Goal: Information Seeking & Learning: Compare options

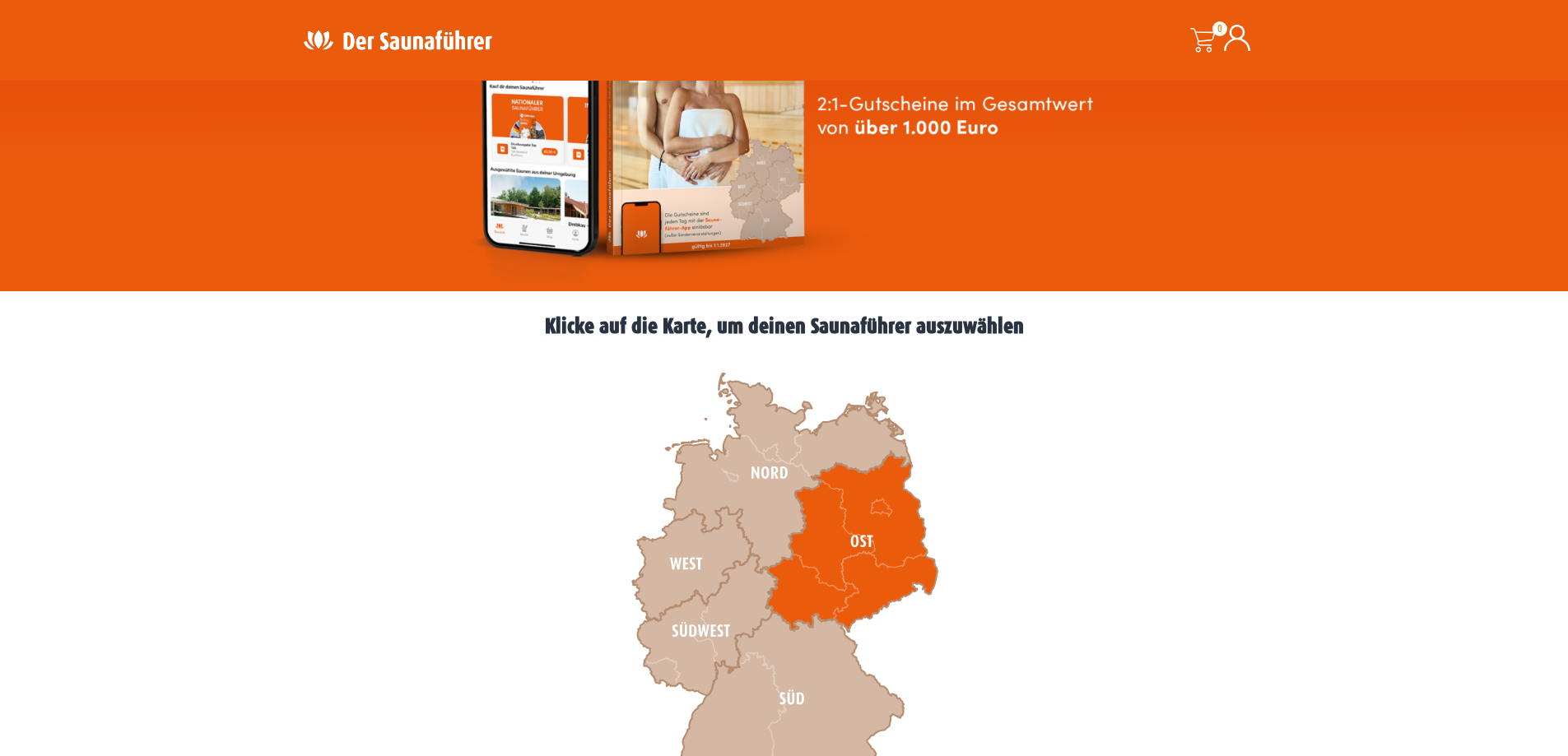
scroll to position [515, 0]
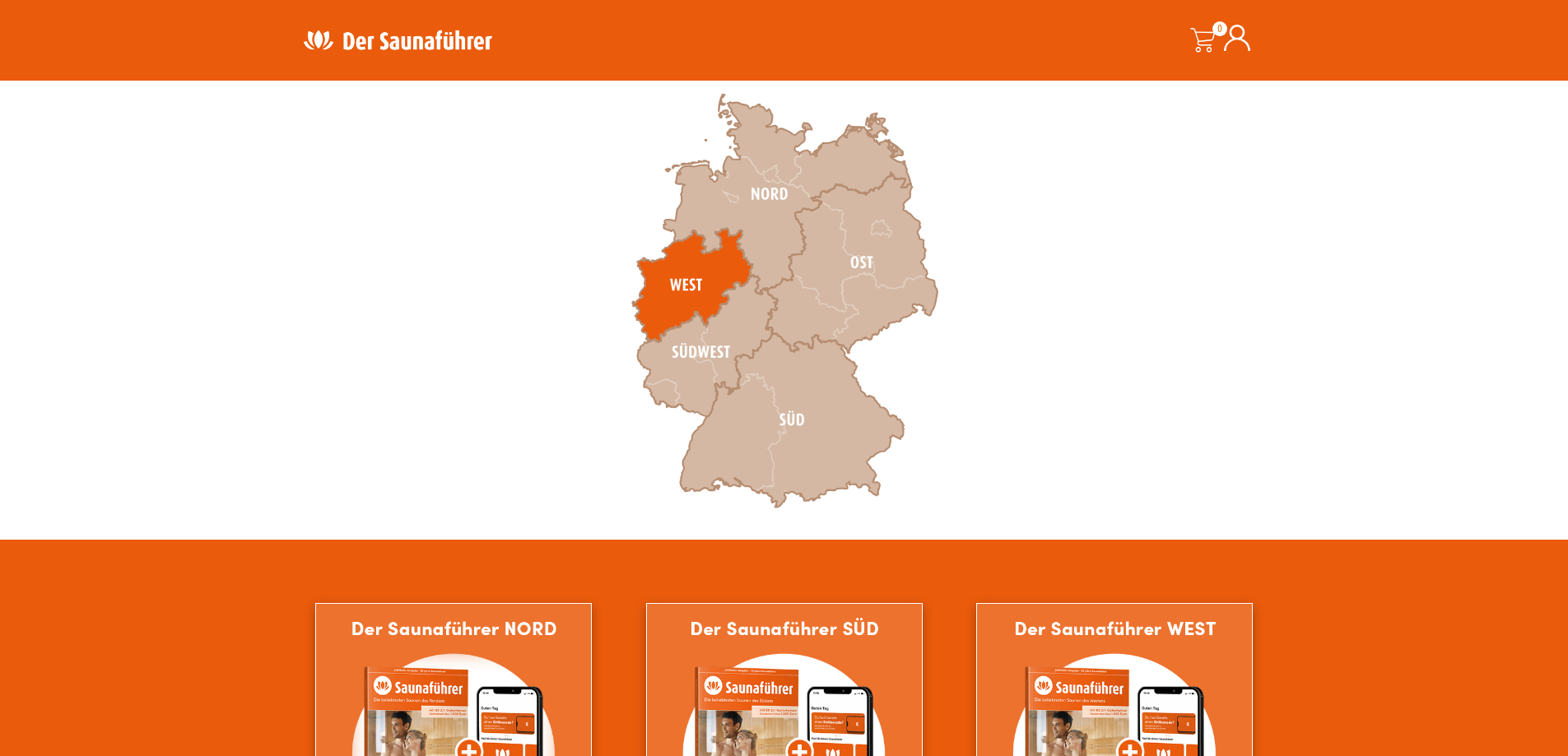
click at [659, 277] on icon at bounding box center [692, 284] width 120 height 113
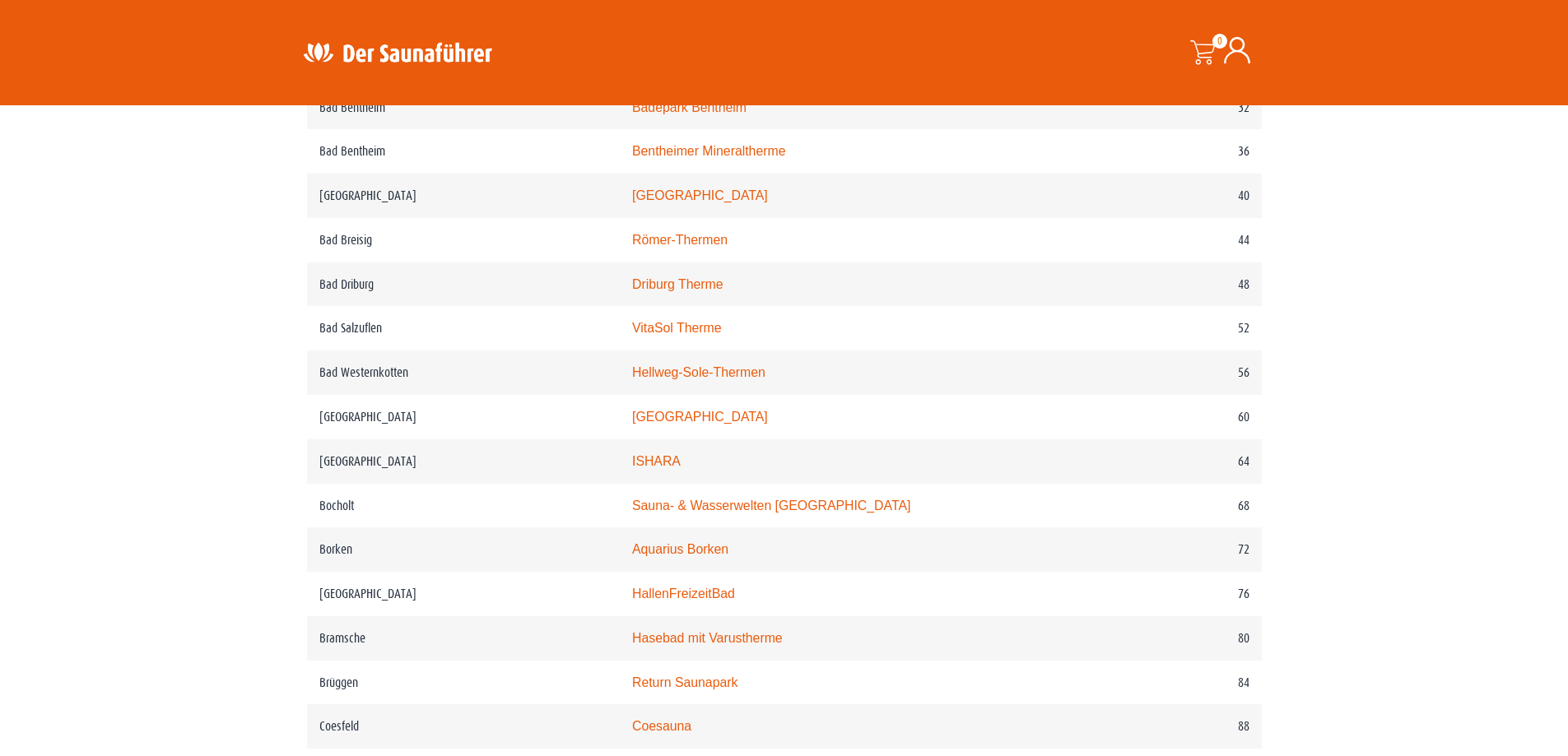
scroll to position [1028, 0]
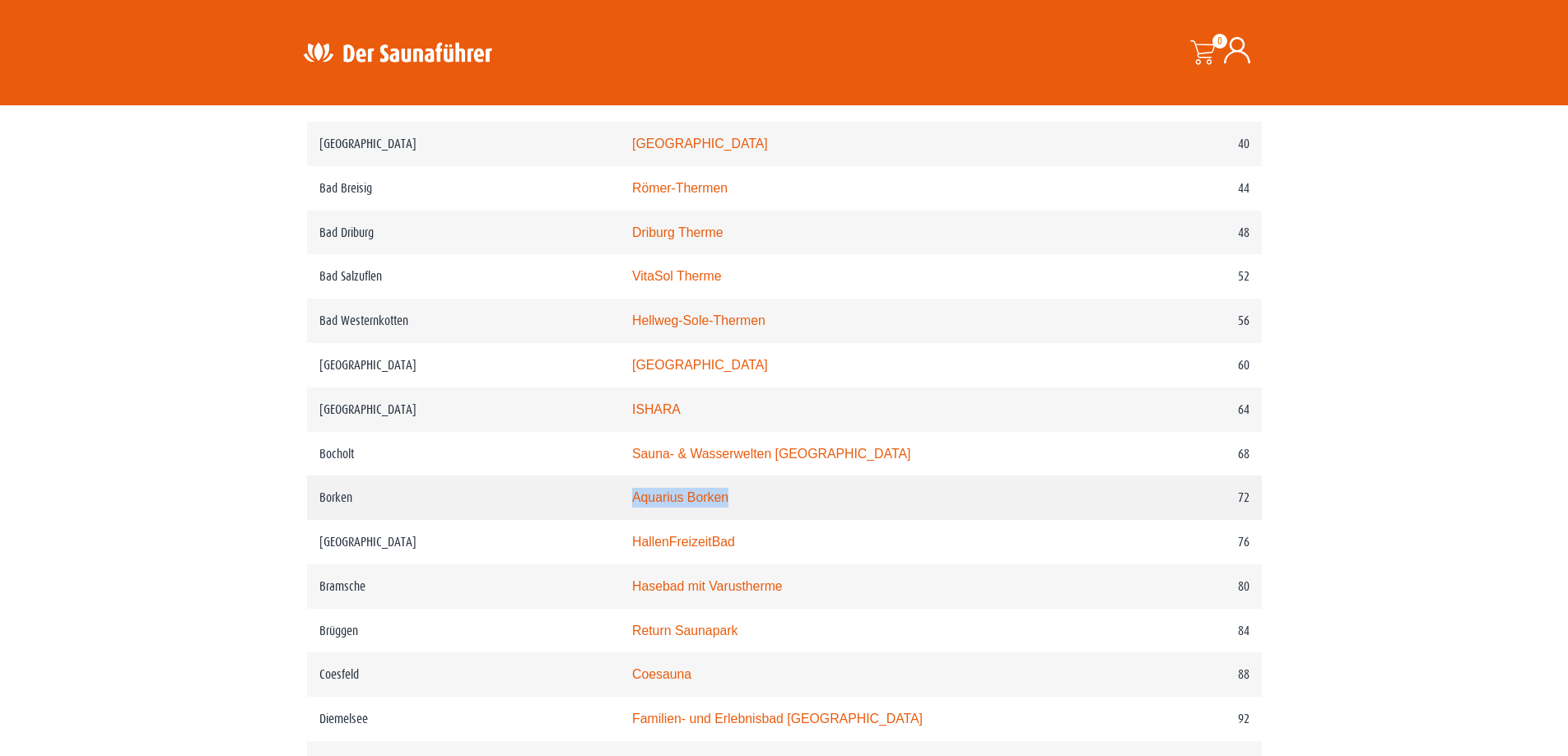
drag, startPoint x: 788, startPoint y: 507, endPoint x: 652, endPoint y: 506, distance: 136.0
click at [652, 506] on td "Aquarius Borken" at bounding box center [855, 497] width 470 height 44
copy link "Aquarius Borken"
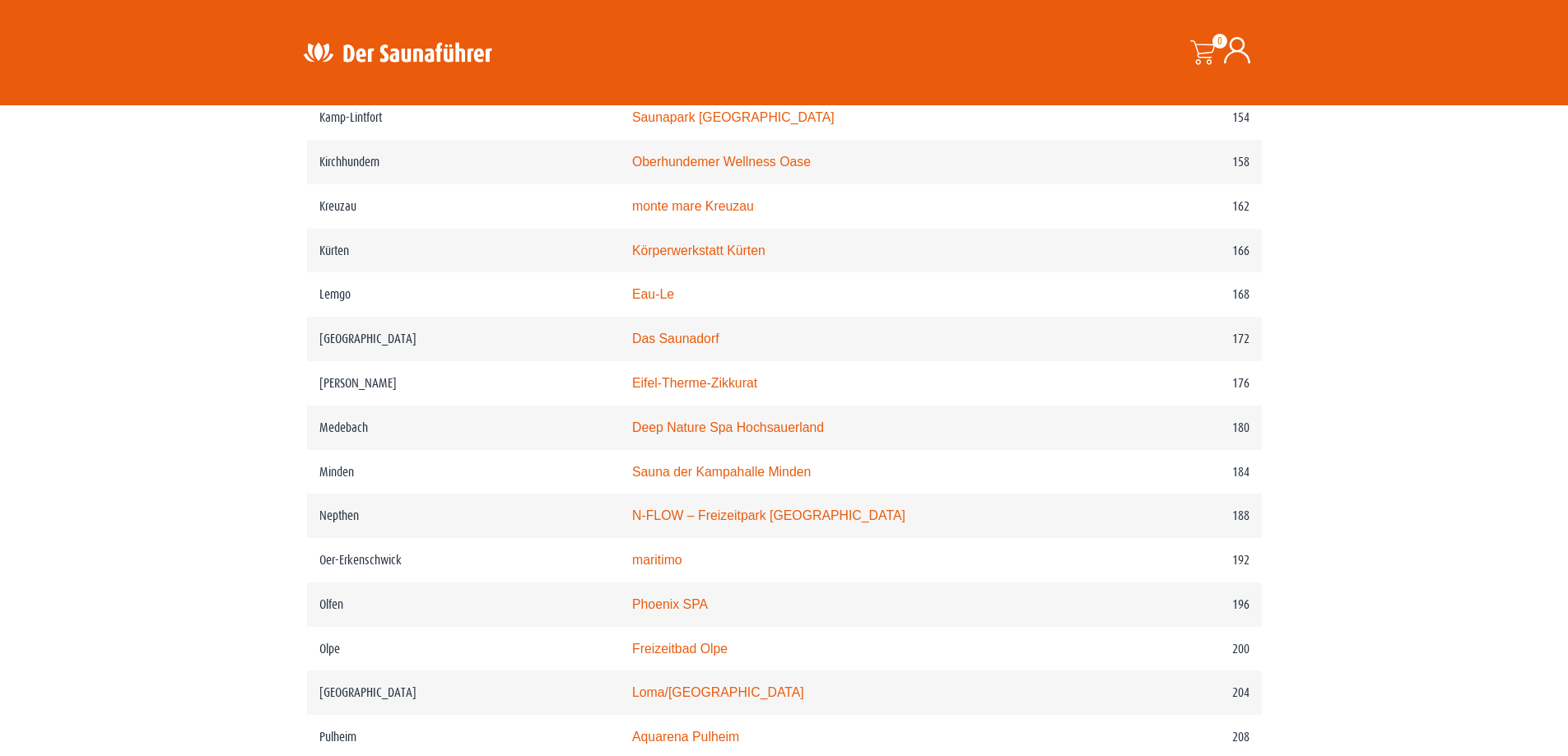
scroll to position [2400, 0]
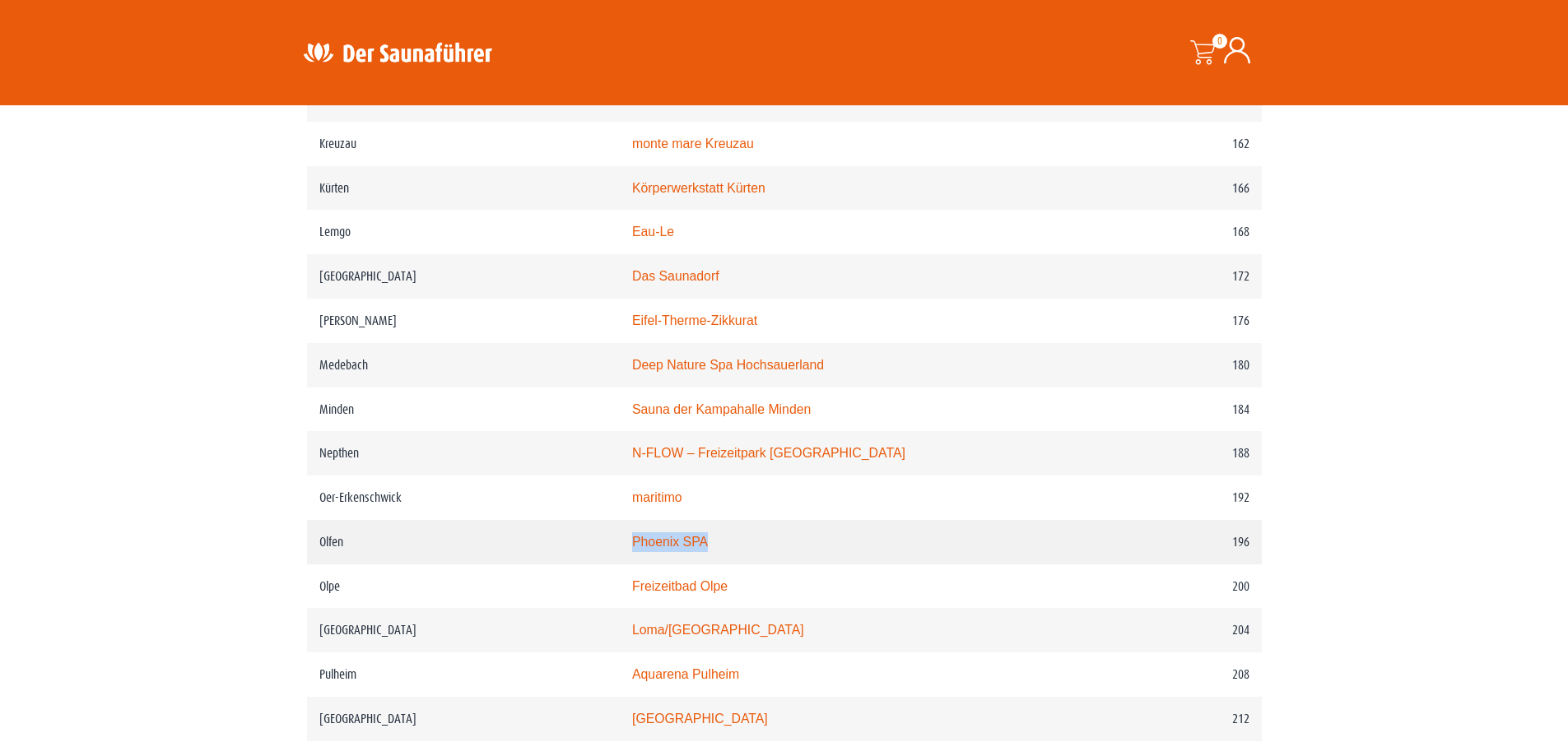
drag, startPoint x: 796, startPoint y: 575, endPoint x: 648, endPoint y: 582, distance: 148.2
click at [648, 564] on td "Phoenix SPA" at bounding box center [855, 542] width 470 height 44
copy link "Phoenix SPA"
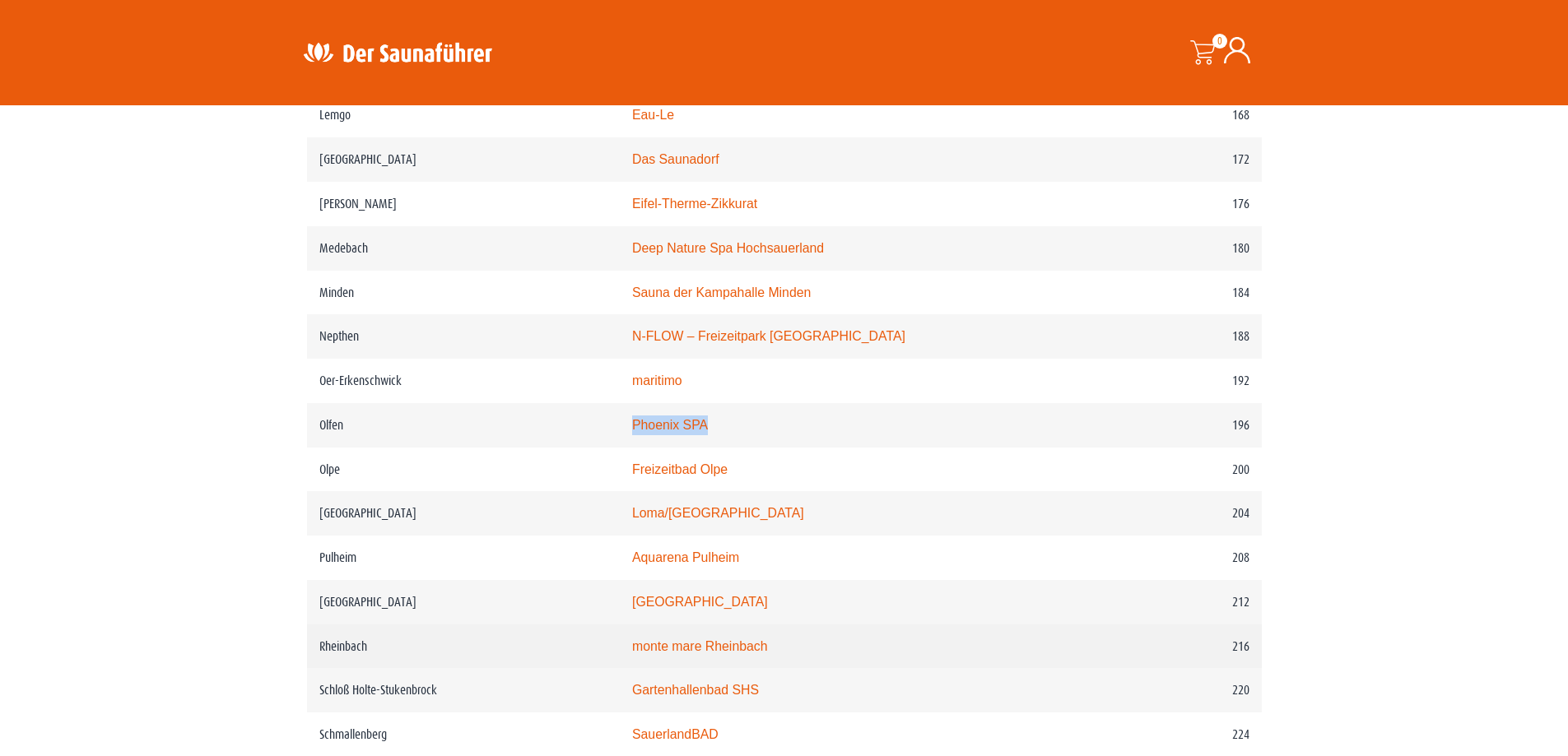
scroll to position [2571, 0]
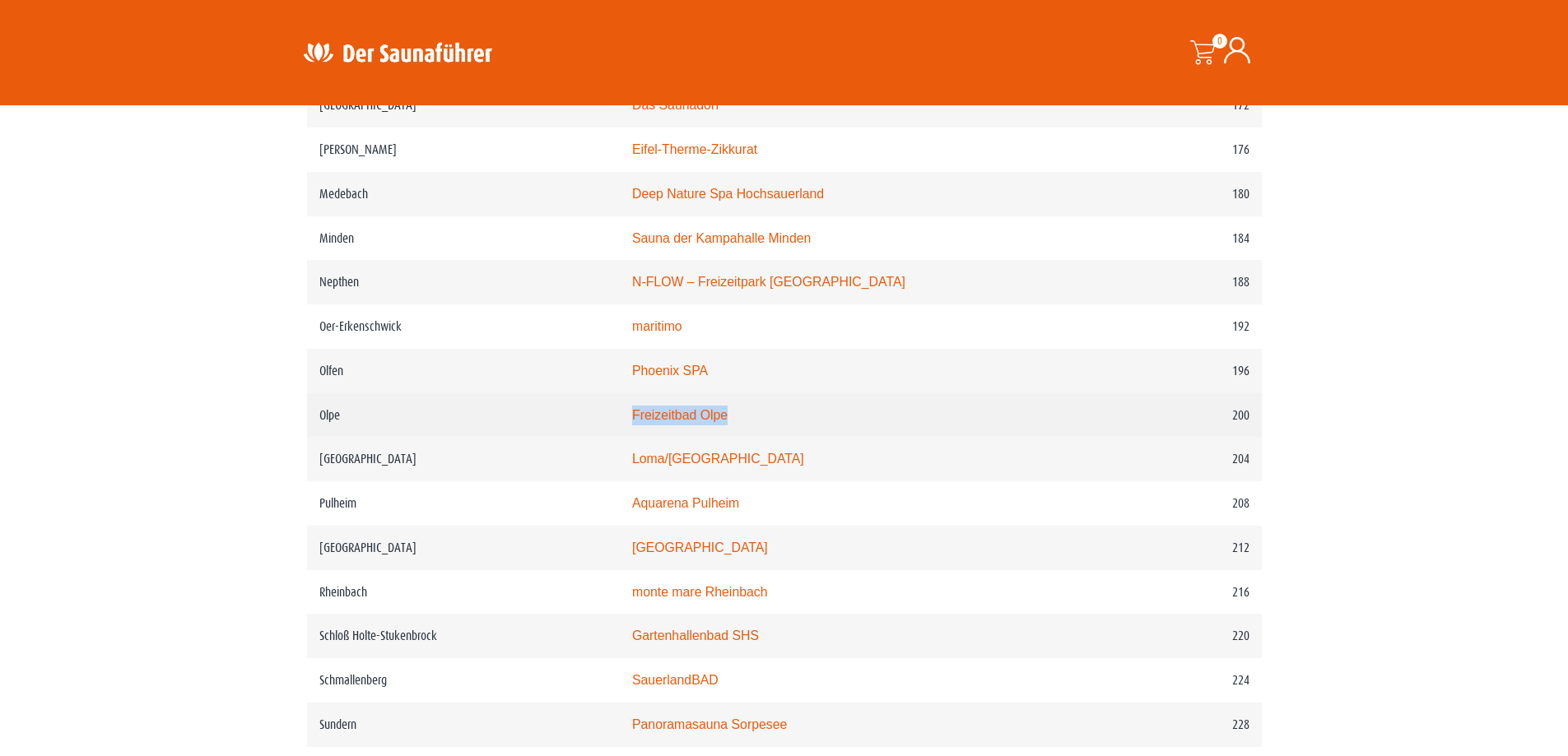
drag, startPoint x: 727, startPoint y: 456, endPoint x: 639, endPoint y: 466, distance: 88.6
click at [639, 438] on tr "Olpe Freizeitbad Olpe 200" at bounding box center [784, 414] width 955 height 44
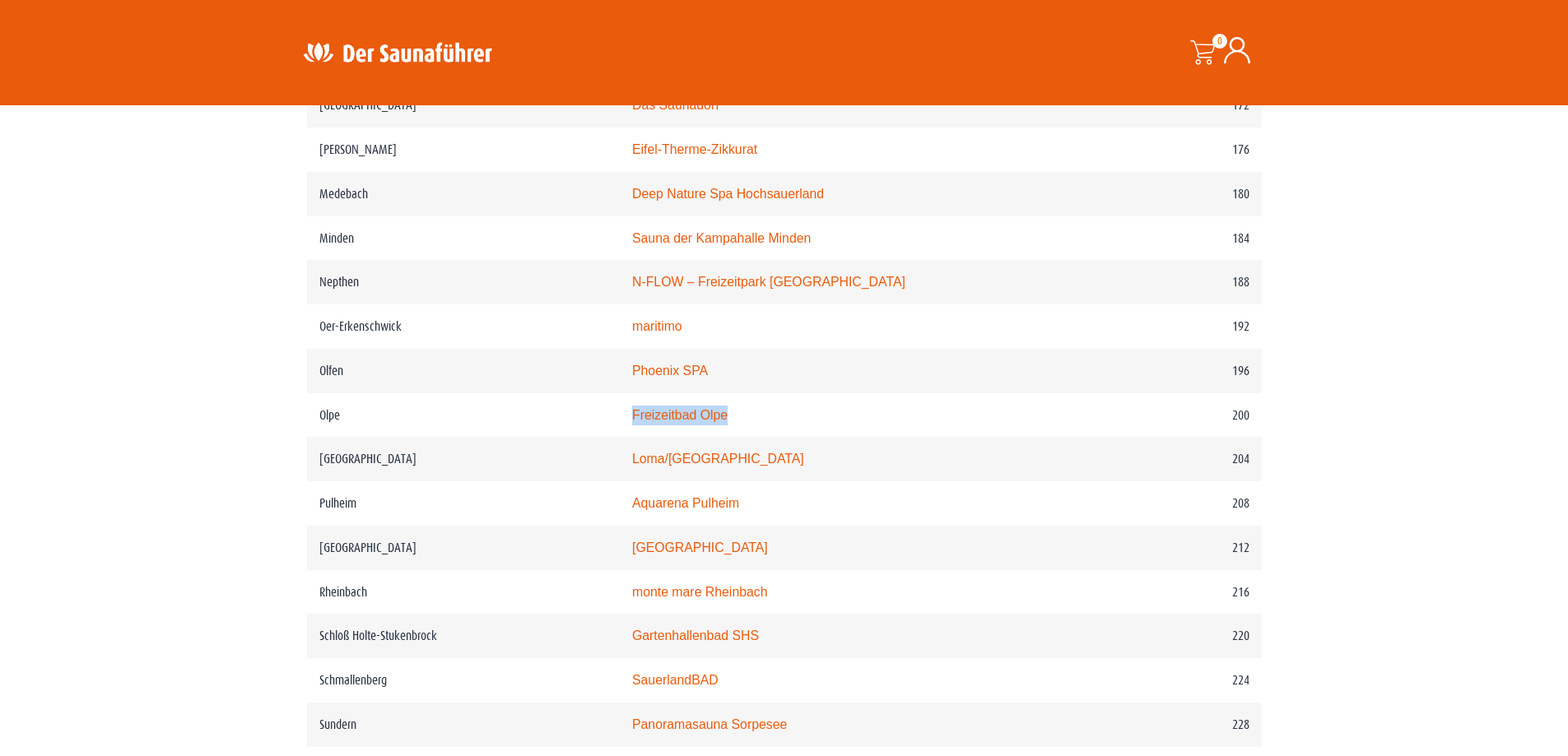
copy tr "Freizeitbad Olpe"
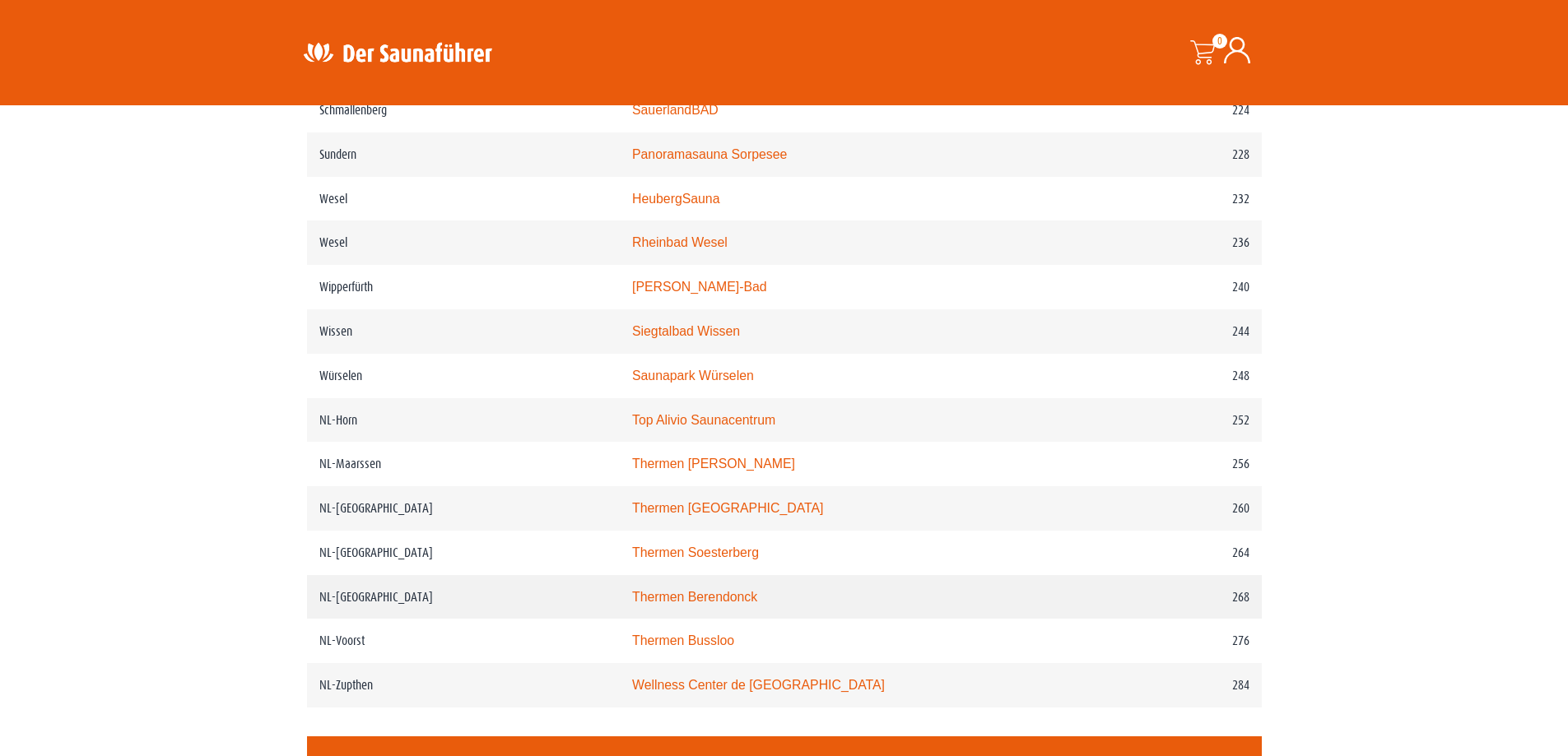
scroll to position [3256, 0]
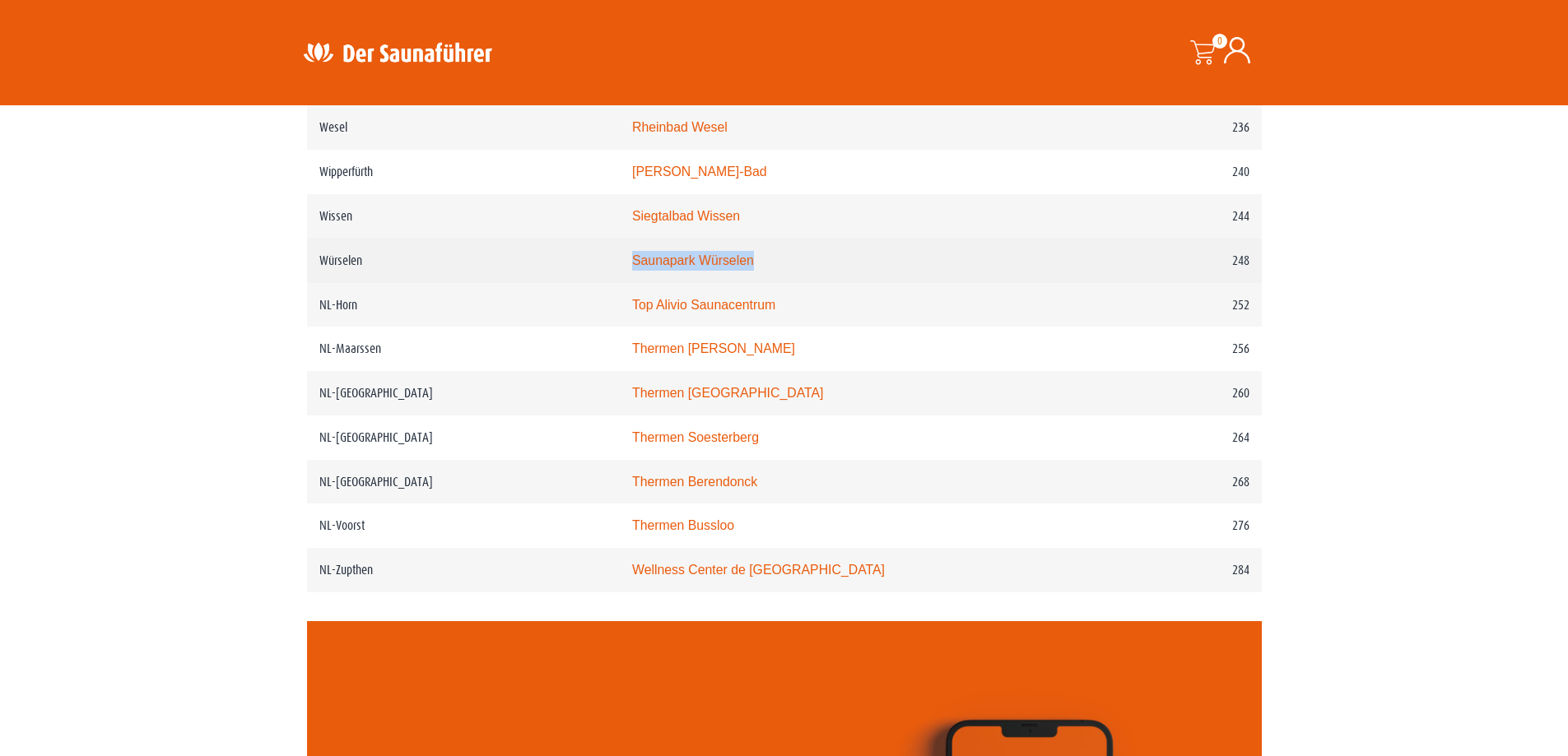
drag, startPoint x: 796, startPoint y: 312, endPoint x: 613, endPoint y: 295, distance: 183.8
click at [613, 283] on tr "Würselen Saunapark Würselen 248" at bounding box center [784, 260] width 955 height 44
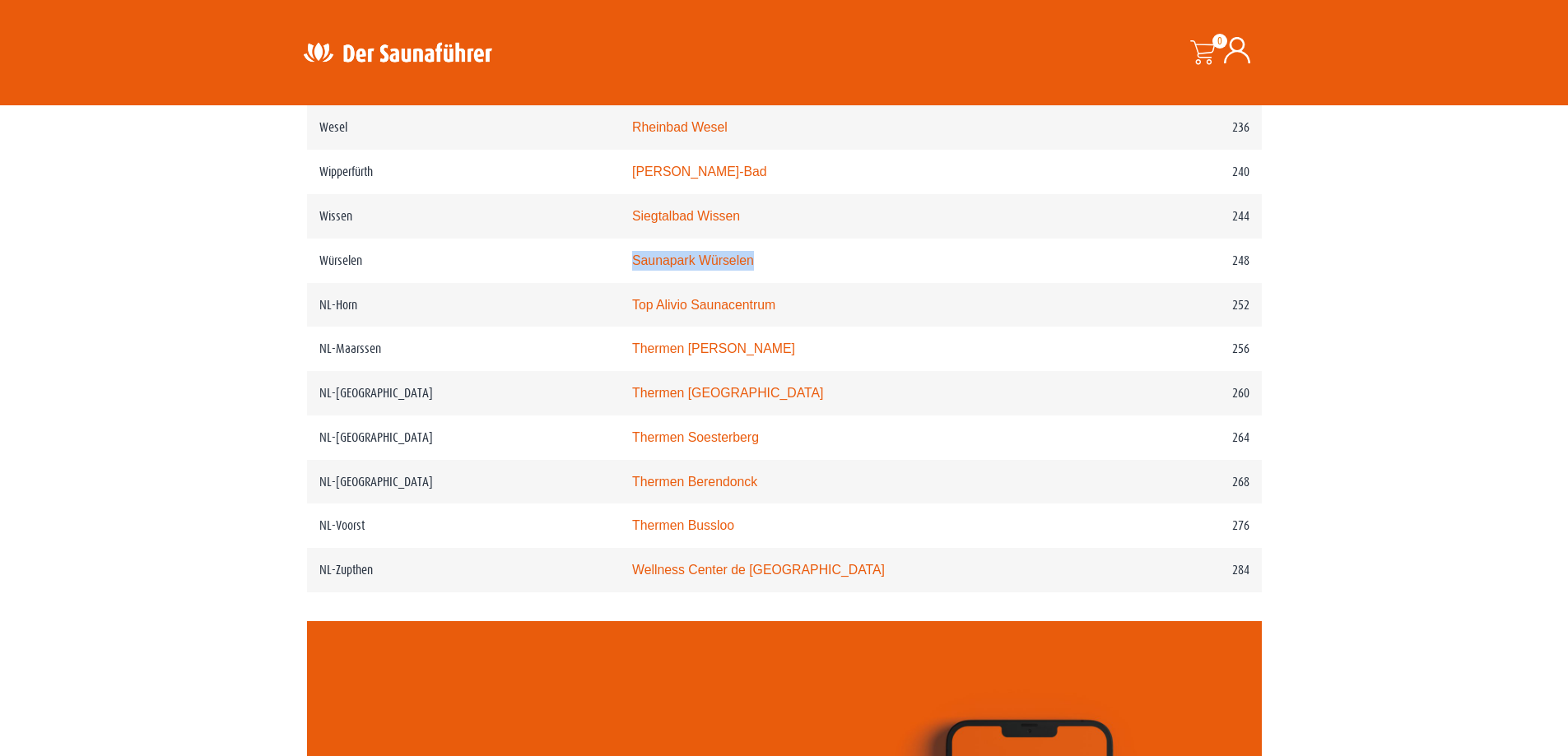
copy tr "Würselen Saunapark Würselen"
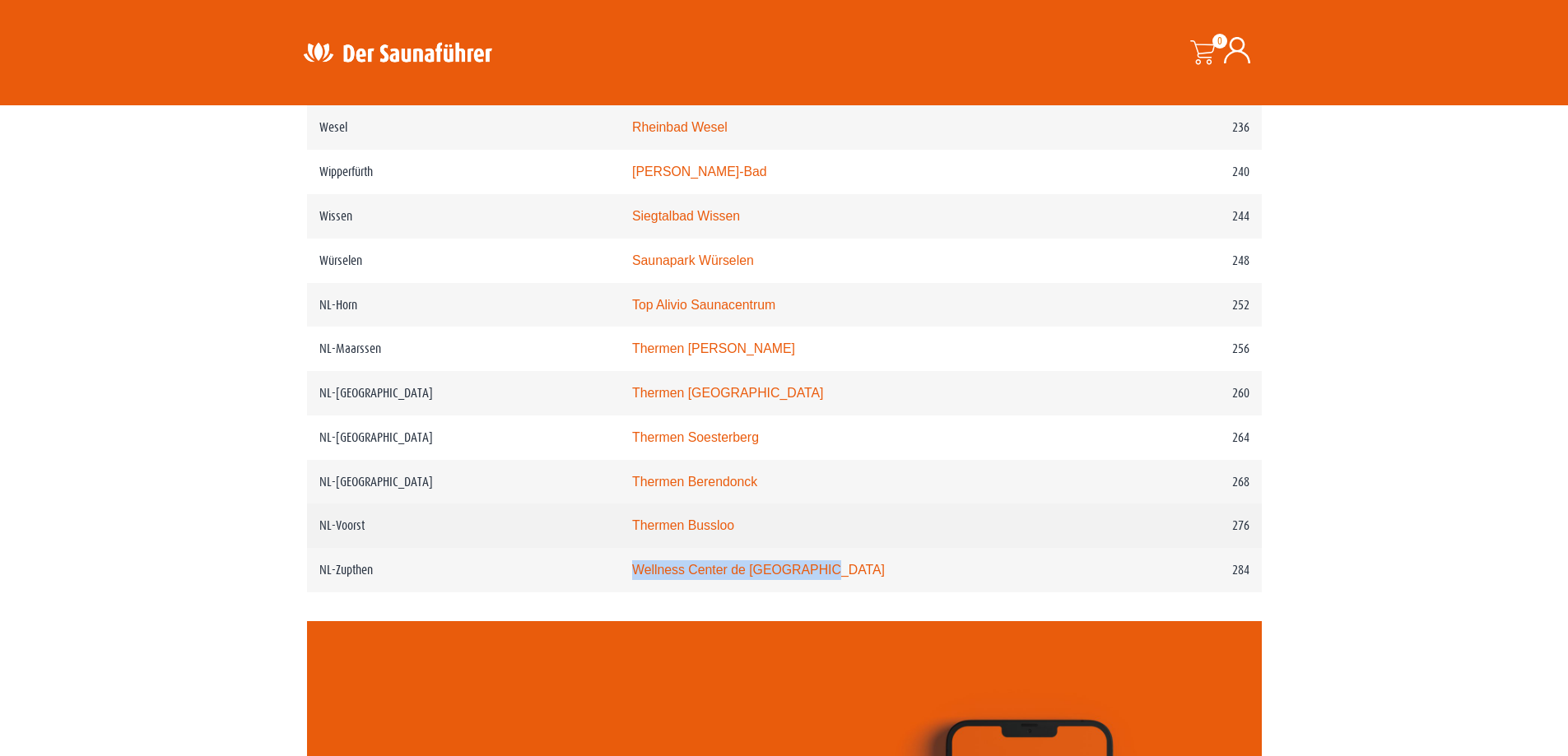
drag, startPoint x: 862, startPoint y: 623, endPoint x: 652, endPoint y: 577, distance: 215.0
click at [653, 592] on td "Wellness Center de Bronsbergen" at bounding box center [855, 570] width 470 height 44
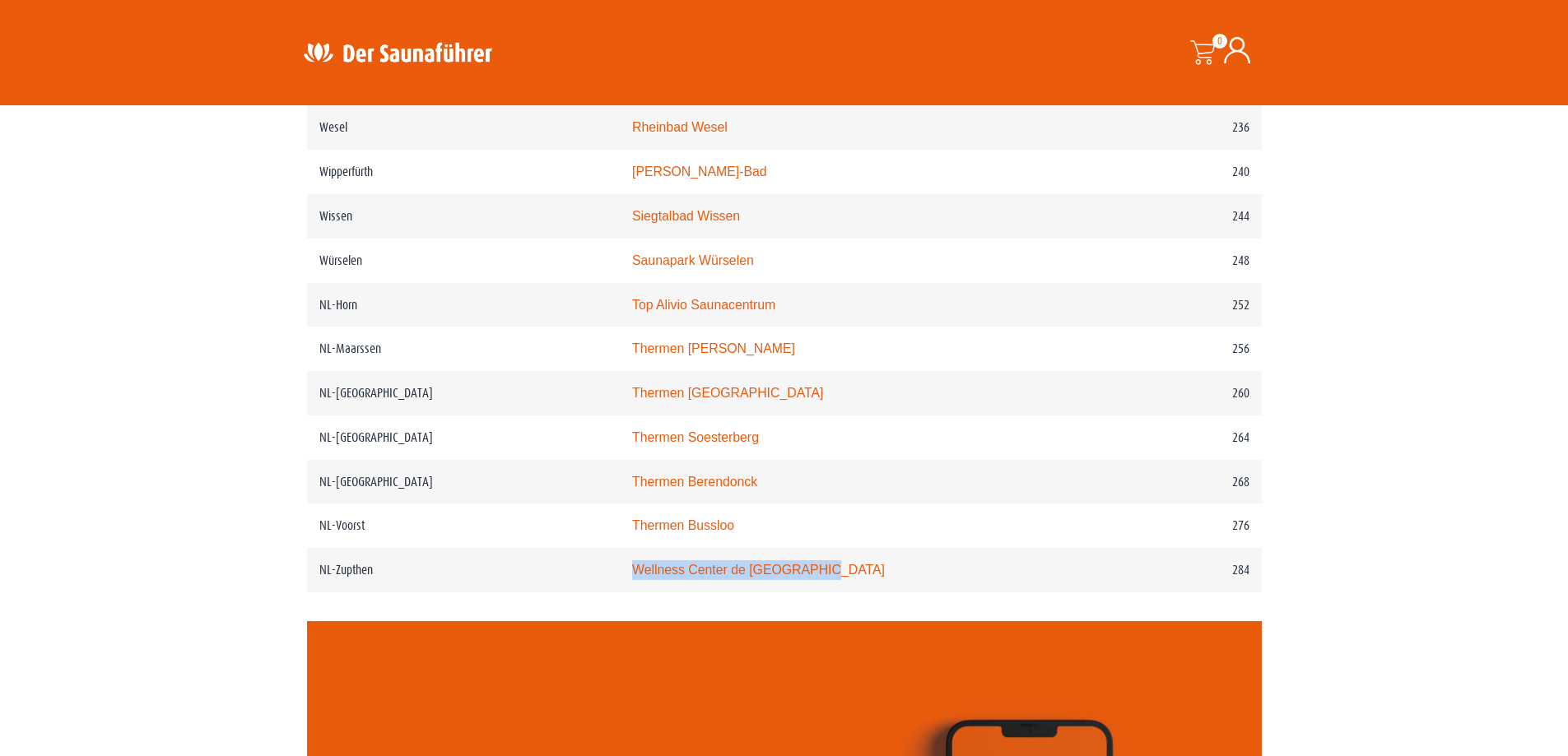
copy link "Wellness Center de Bronsbergen"
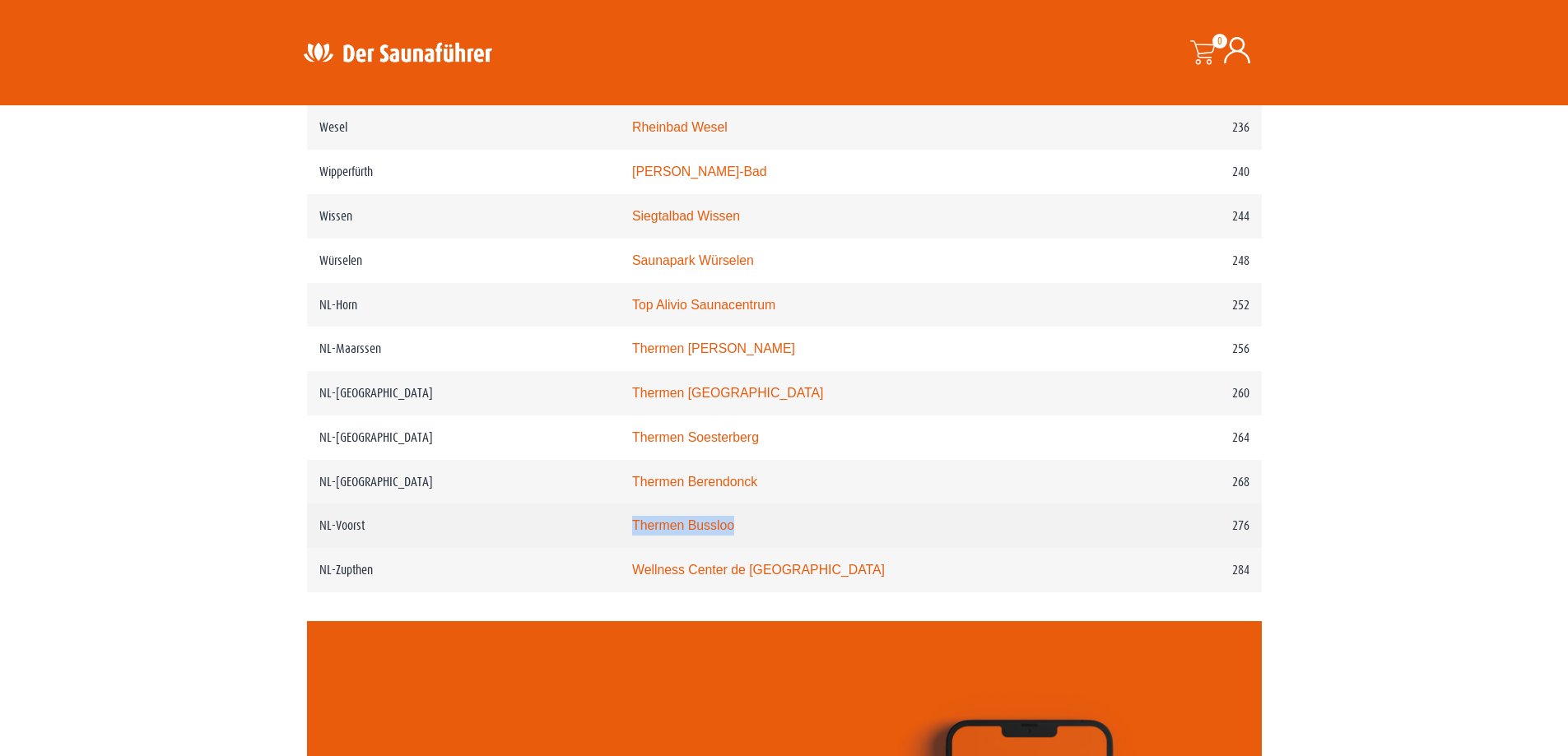
drag, startPoint x: 774, startPoint y: 581, endPoint x: 636, endPoint y: 564, distance: 139.0
click at [636, 548] on tr "NL-Voorst Thermen Bussloo 276" at bounding box center [784, 525] width 955 height 44
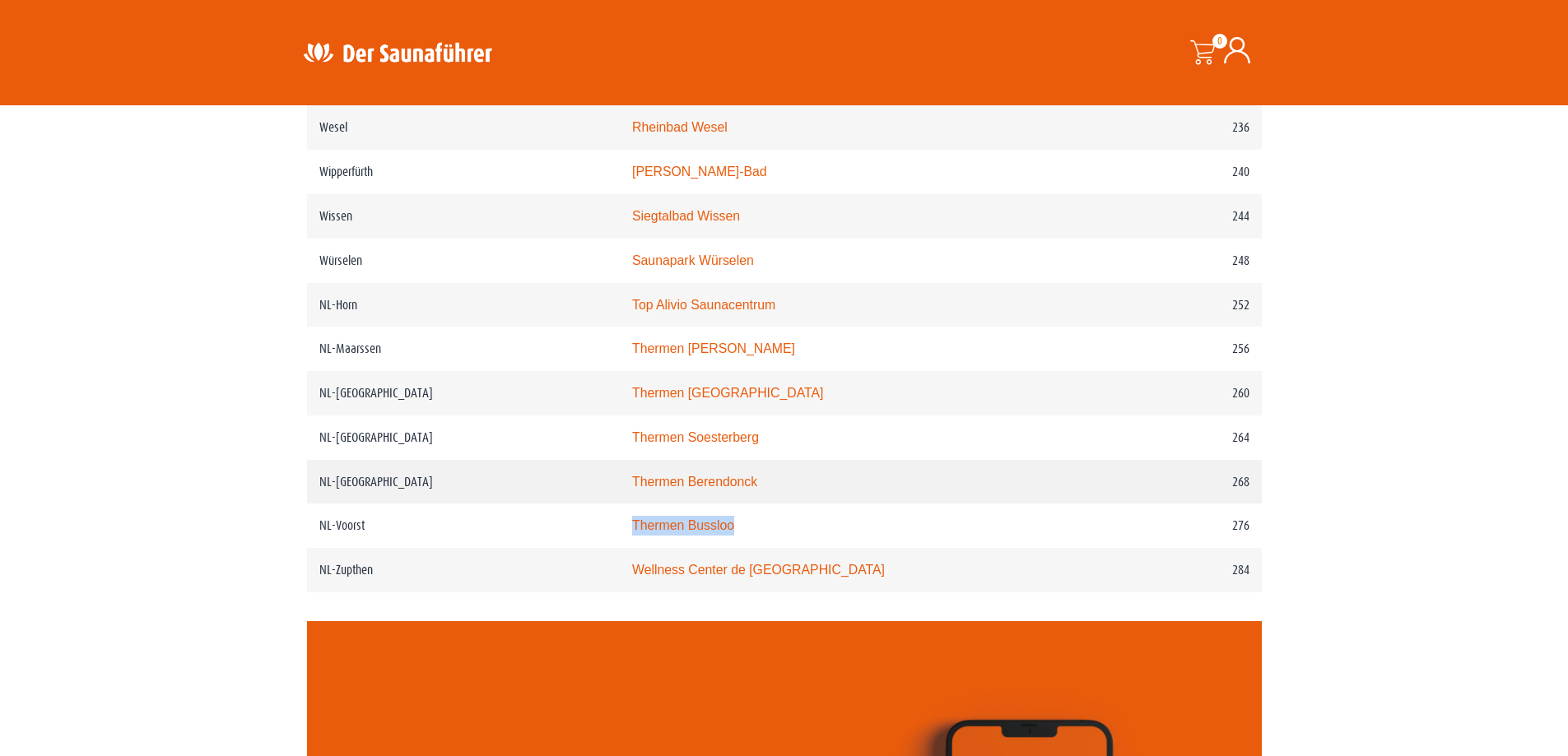
copy tr "Thermen Bussloo"
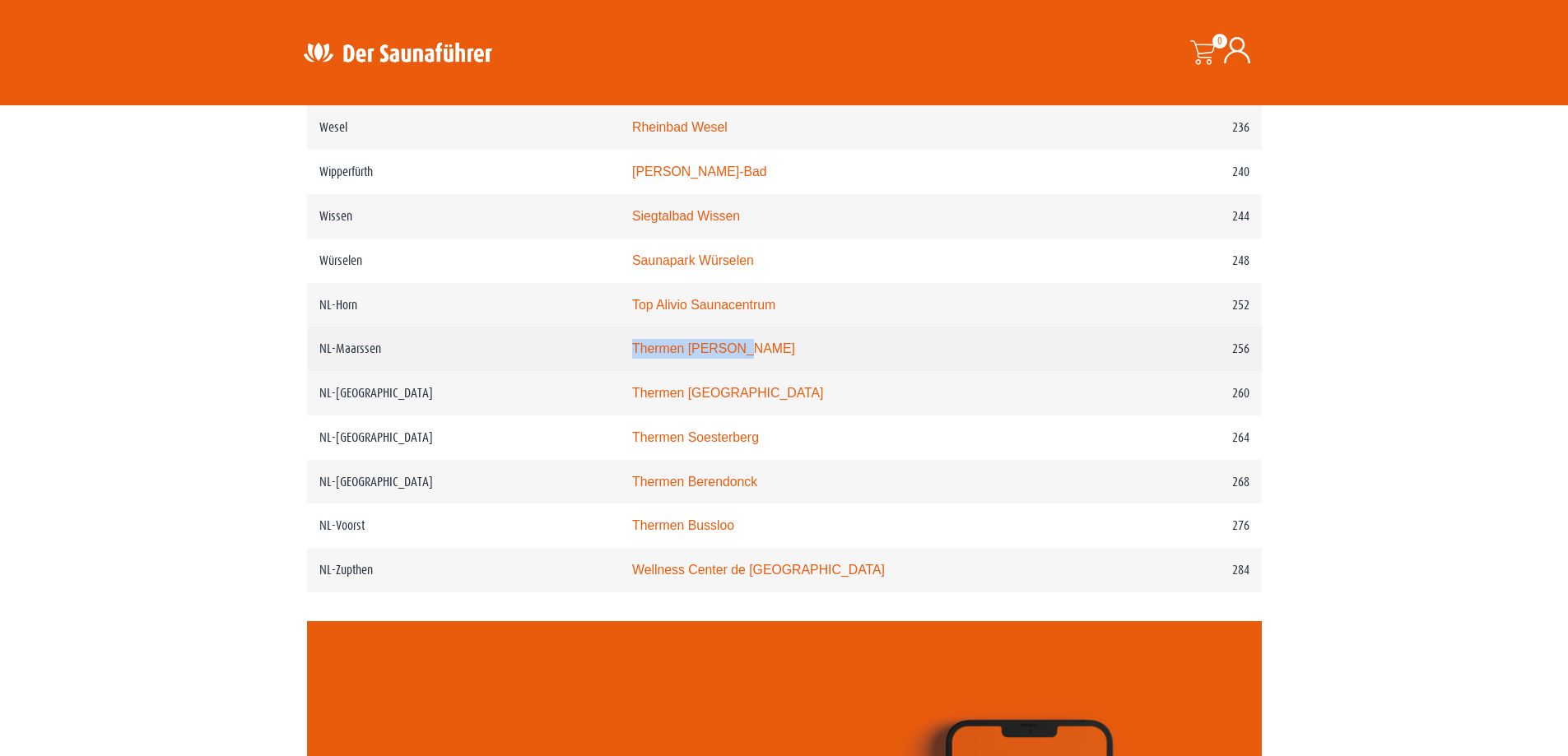
drag, startPoint x: 776, startPoint y: 400, endPoint x: 651, endPoint y: 399, distance: 125.0
click at [650, 371] on td "Thermen Maarssen" at bounding box center [855, 348] width 470 height 44
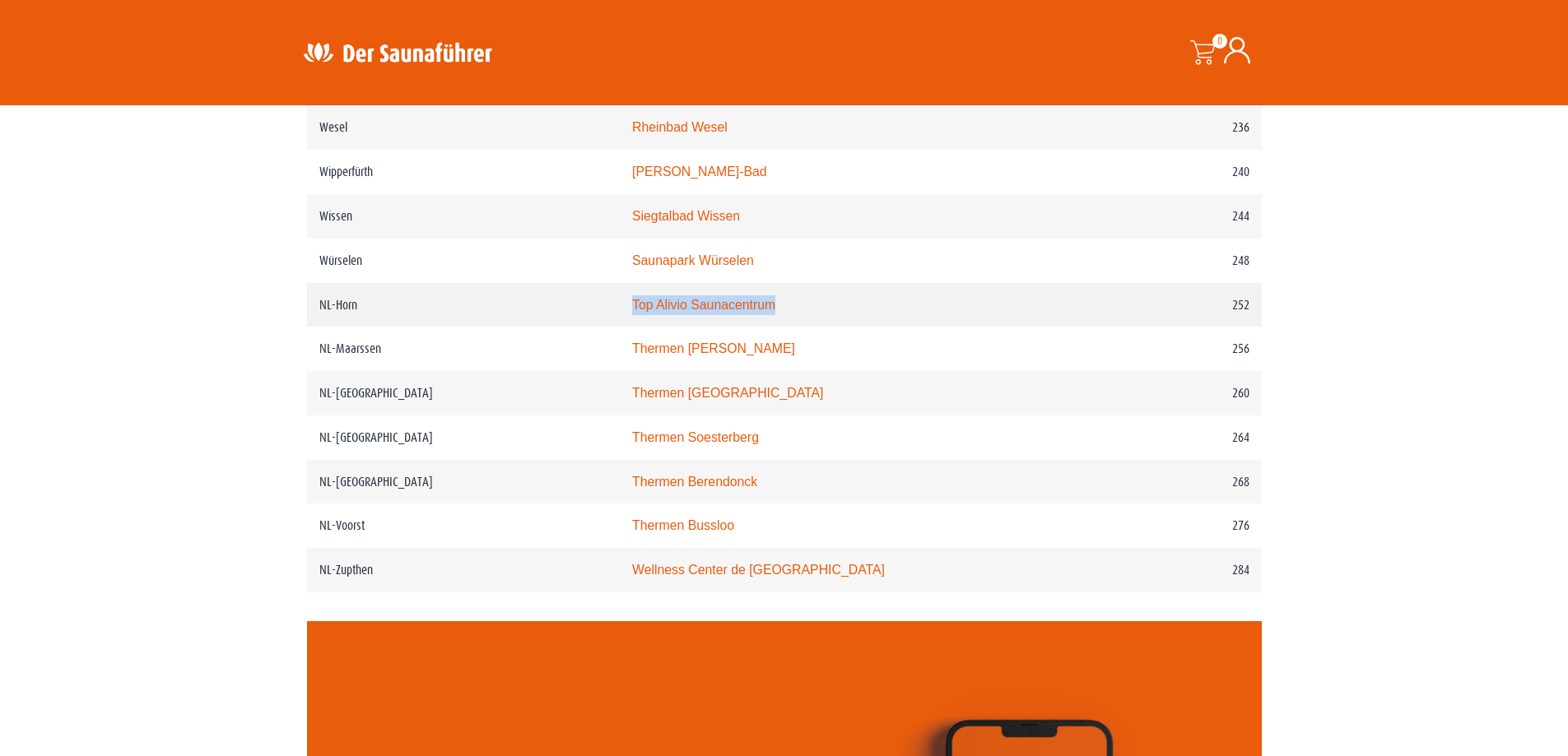
drag, startPoint x: 828, startPoint y: 355, endPoint x: 610, endPoint y: 357, distance: 218.0
click at [610, 327] on tr "NL-Horn Top Alivio Saunacentrum 252" at bounding box center [784, 304] width 955 height 44
copy tr "Top Alivio Saunacentrum"
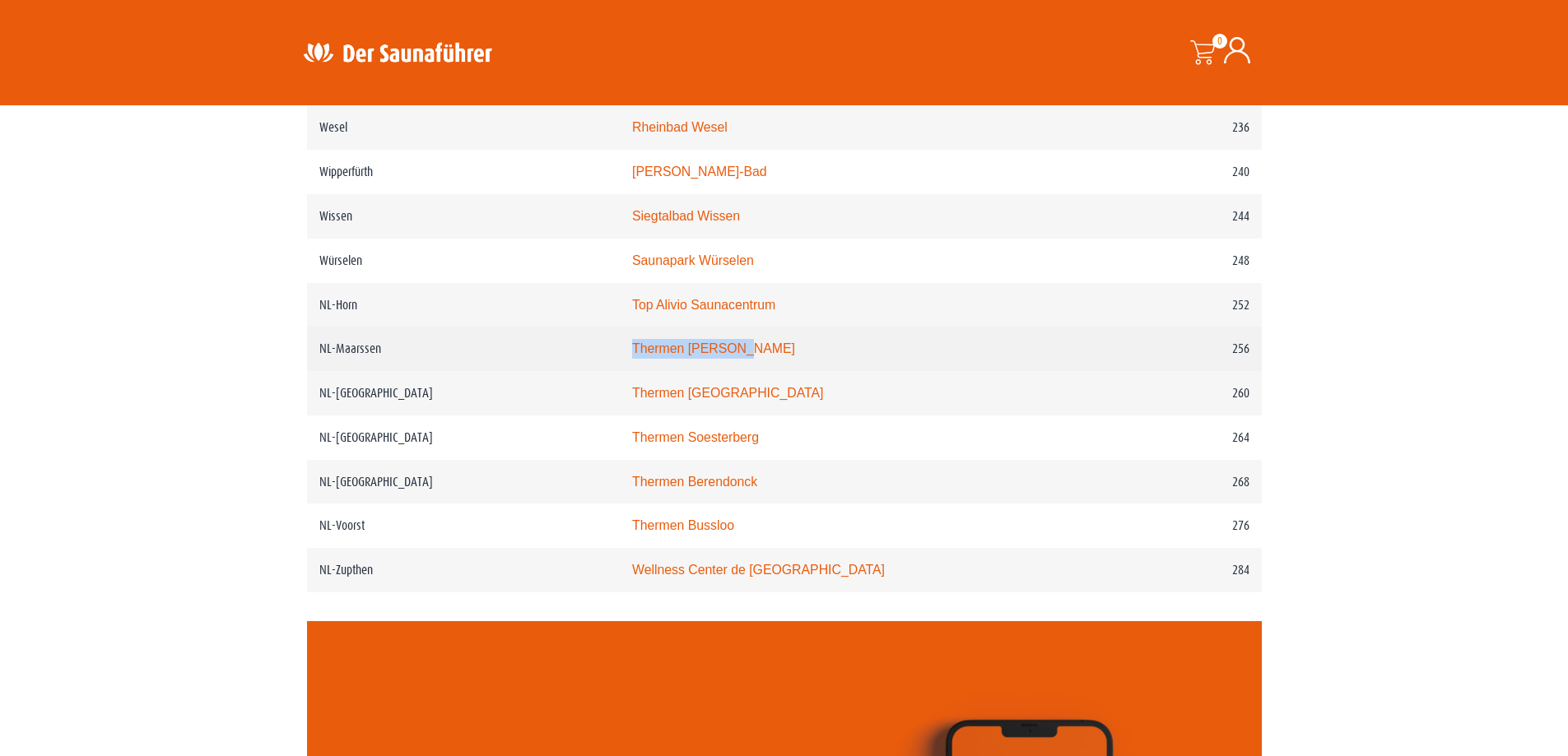
drag, startPoint x: 808, startPoint y: 401, endPoint x: 650, endPoint y: 403, distance: 158.0
click at [644, 371] on td "Thermen Maarssen" at bounding box center [855, 348] width 470 height 44
copy link "Thermen Maarssen"
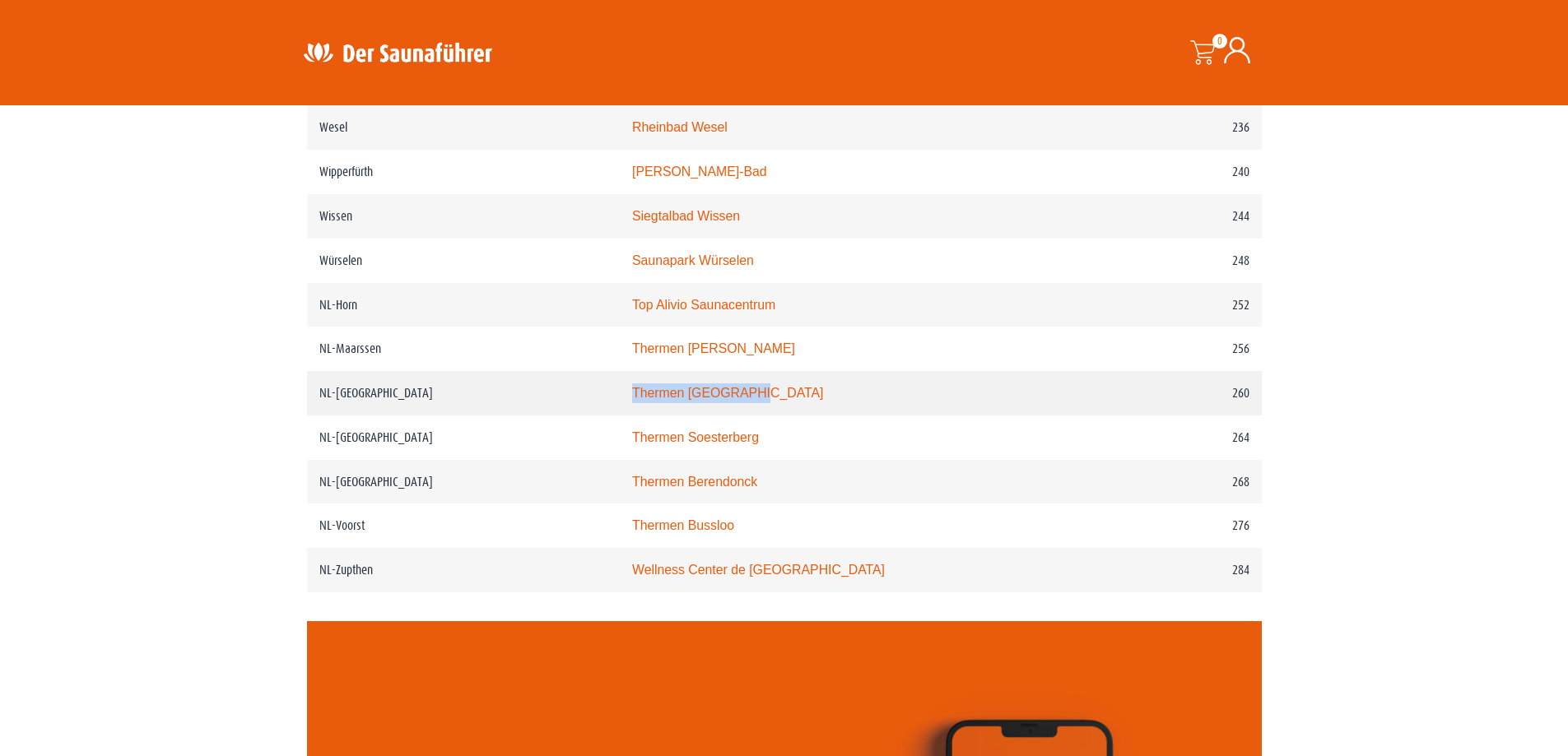
drag, startPoint x: 811, startPoint y: 443, endPoint x: 651, endPoint y: 435, distance: 160.2
click at [651, 415] on td "Thermen Maastricht" at bounding box center [855, 393] width 470 height 44
copy link "Thermen Maastricht"
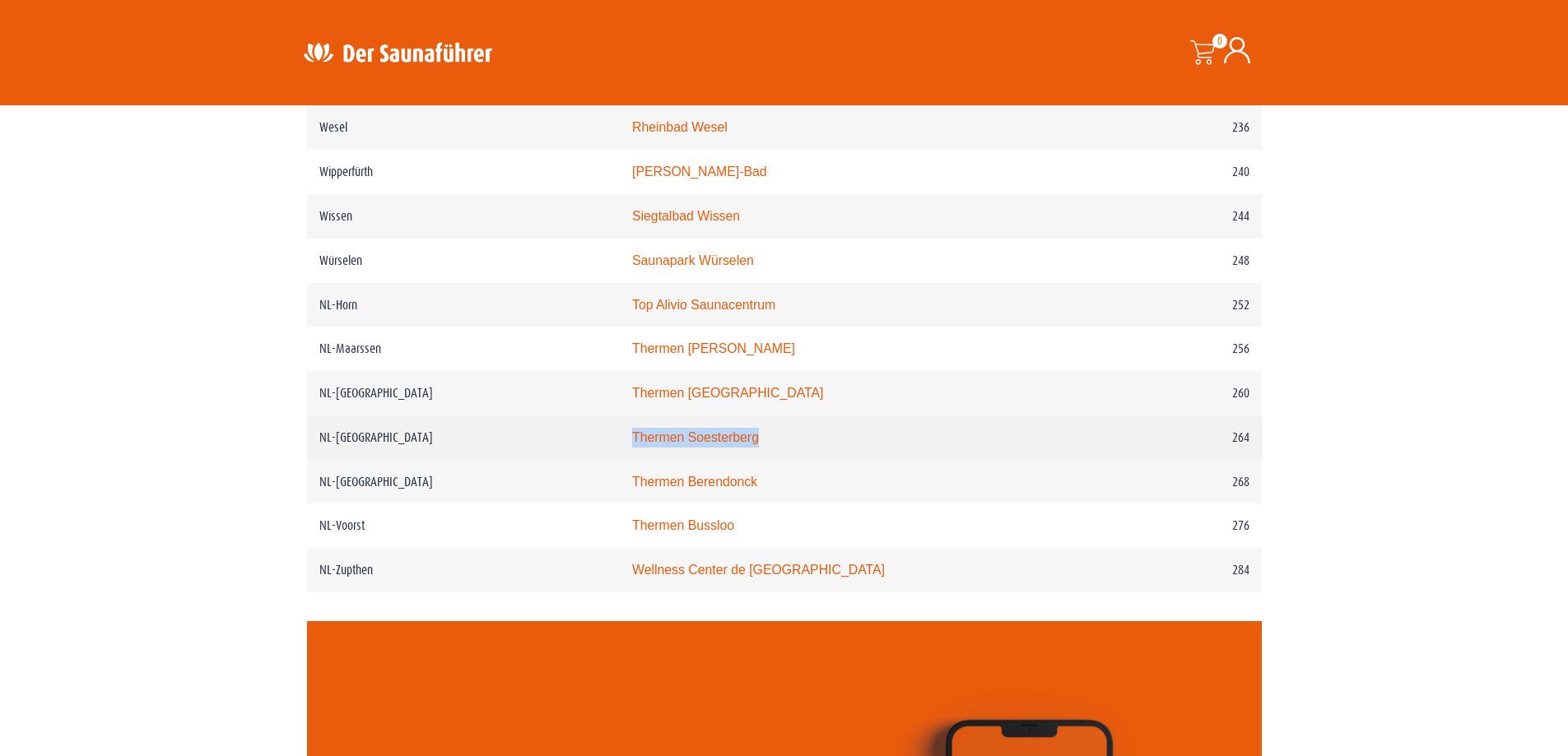
drag, startPoint x: 813, startPoint y: 482, endPoint x: 652, endPoint y: 490, distance: 161.2
click at [652, 459] on td "Thermen Soesterberg" at bounding box center [855, 437] width 470 height 44
copy link "Thermen Soesterberg"
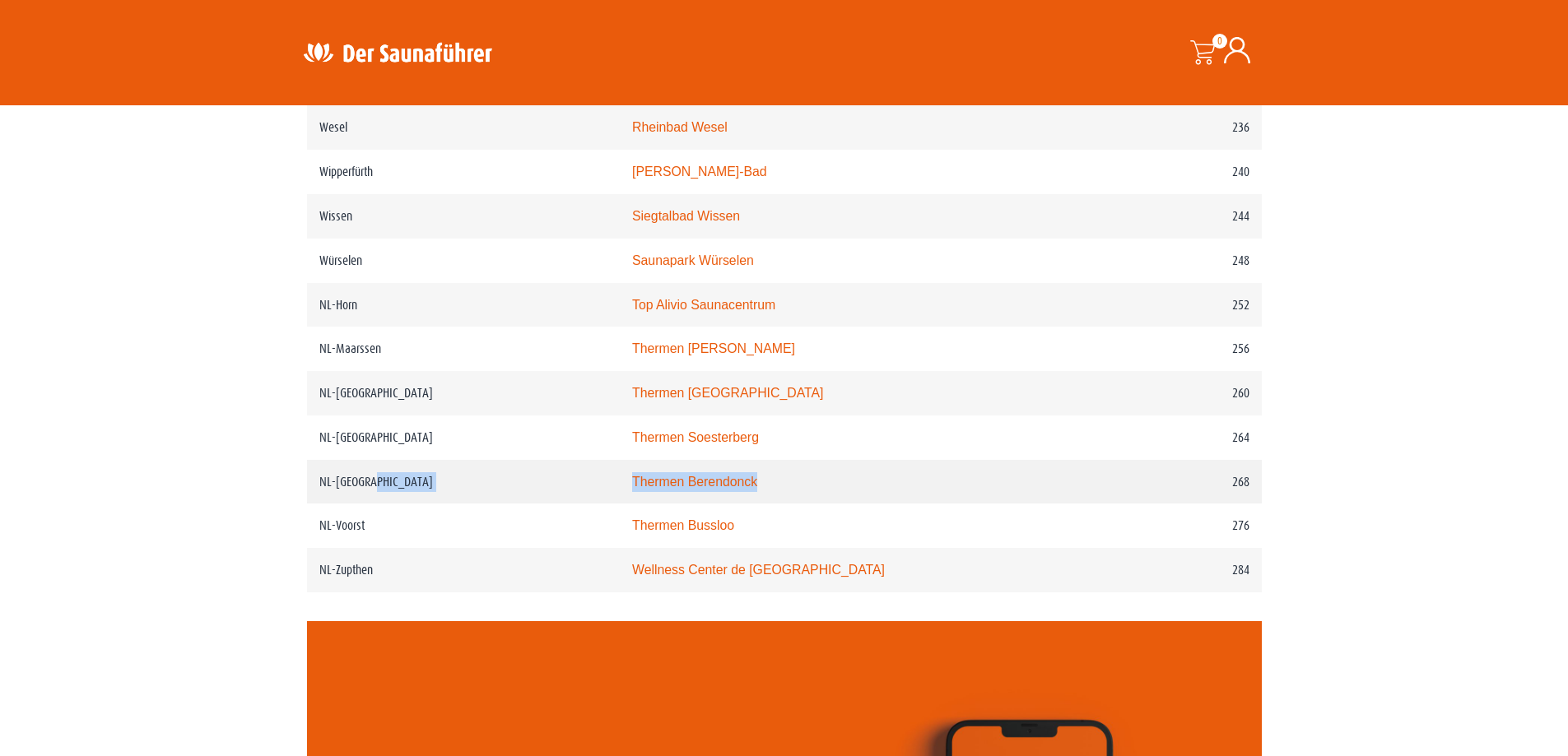
drag, startPoint x: 797, startPoint y: 533, endPoint x: 631, endPoint y: 522, distance: 166.4
click at [631, 504] on tr "NL-Wijchen Thermen Berendonck 268" at bounding box center [784, 481] width 955 height 44
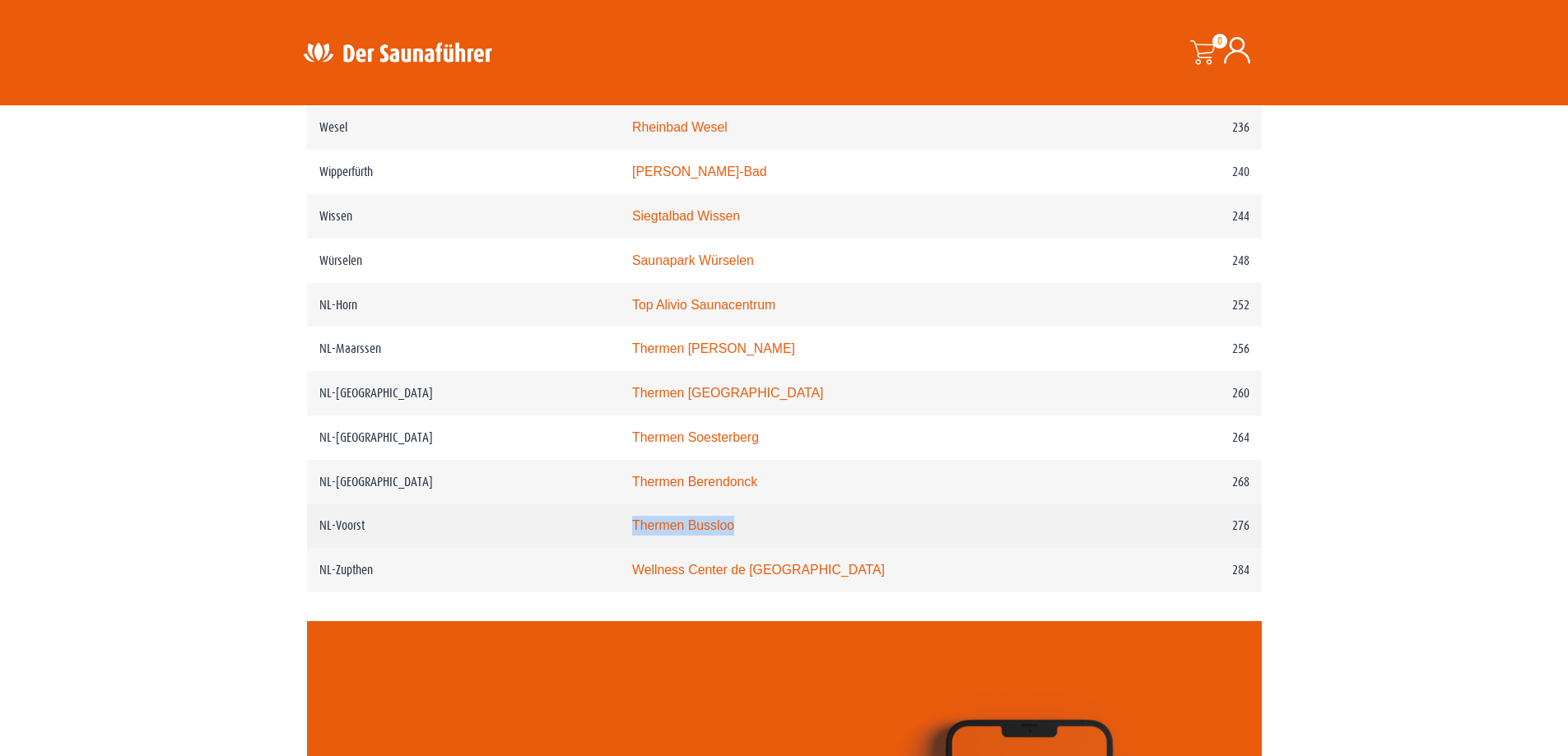
drag, startPoint x: 775, startPoint y: 578, endPoint x: 651, endPoint y: 575, distance: 124.0
click at [651, 548] on td "Thermen Bussloo" at bounding box center [855, 525] width 470 height 44
